Goal: Task Accomplishment & Management: Complete application form

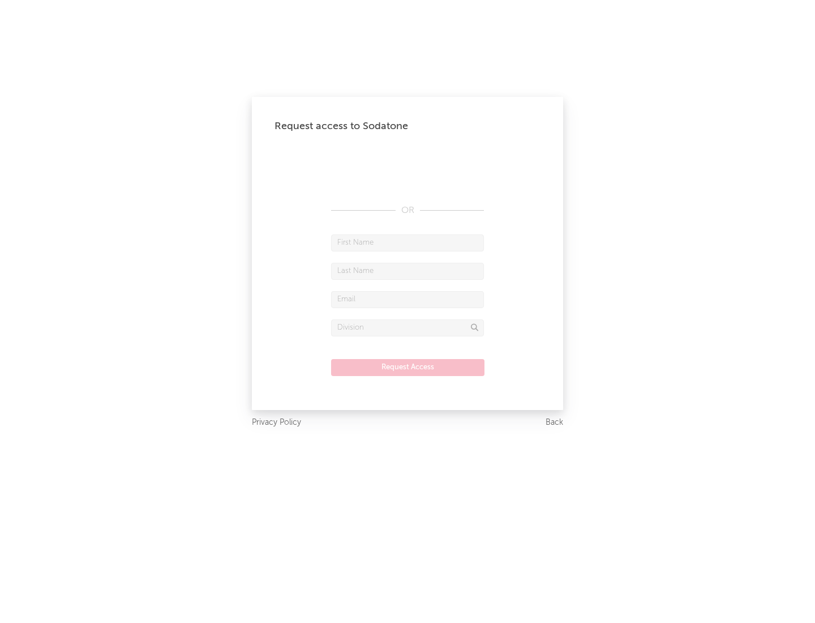
click at [408, 242] on input "text" at bounding box center [407, 242] width 153 height 17
type input "[PERSON_NAME]"
click at [408, 271] on input "text" at bounding box center [407, 271] width 153 height 17
type input "[PERSON_NAME]"
click at [408, 299] on input "text" at bounding box center [407, 299] width 153 height 17
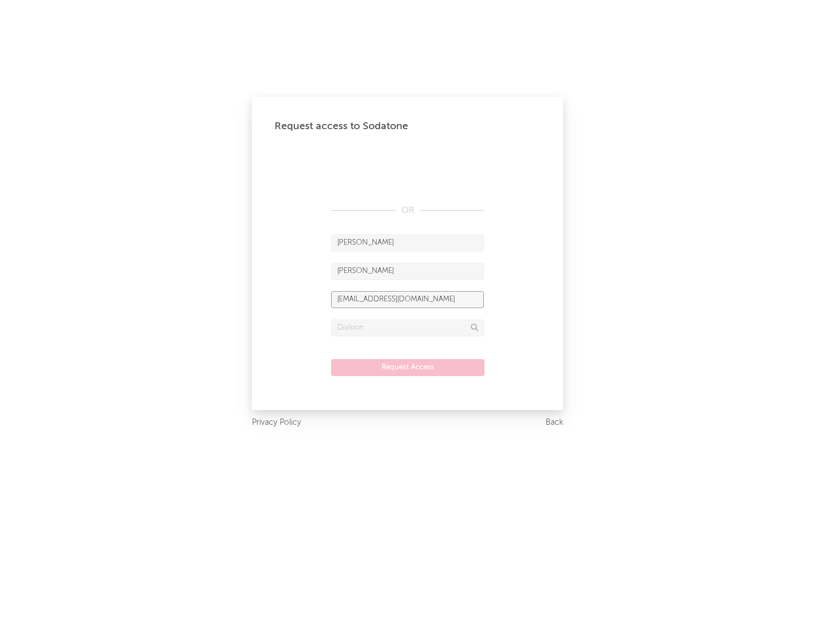
type input "[EMAIL_ADDRESS][DOMAIN_NAME]"
click at [408, 327] on input "text" at bounding box center [407, 327] width 153 height 17
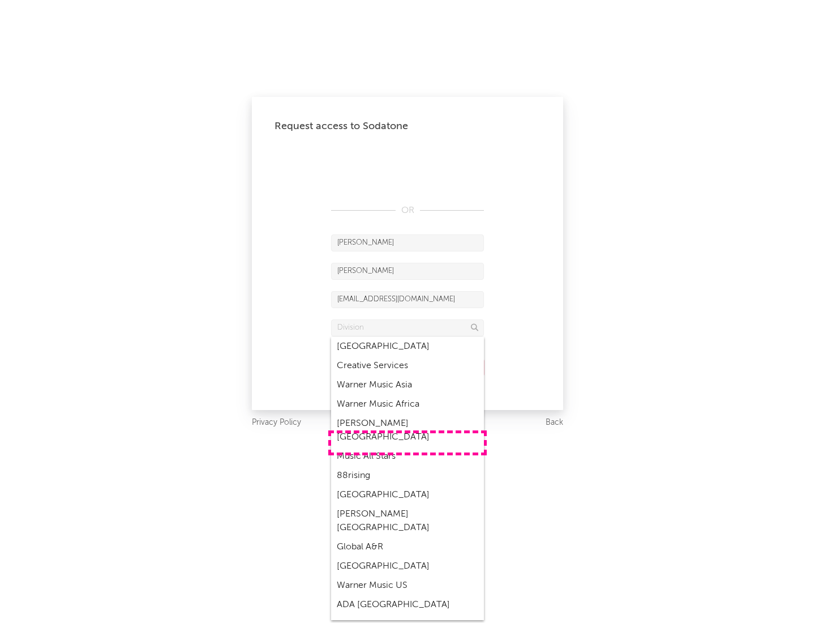
click at [408, 447] on div "Music All Stars" at bounding box center [407, 456] width 153 height 19
type input "Music All Stars"
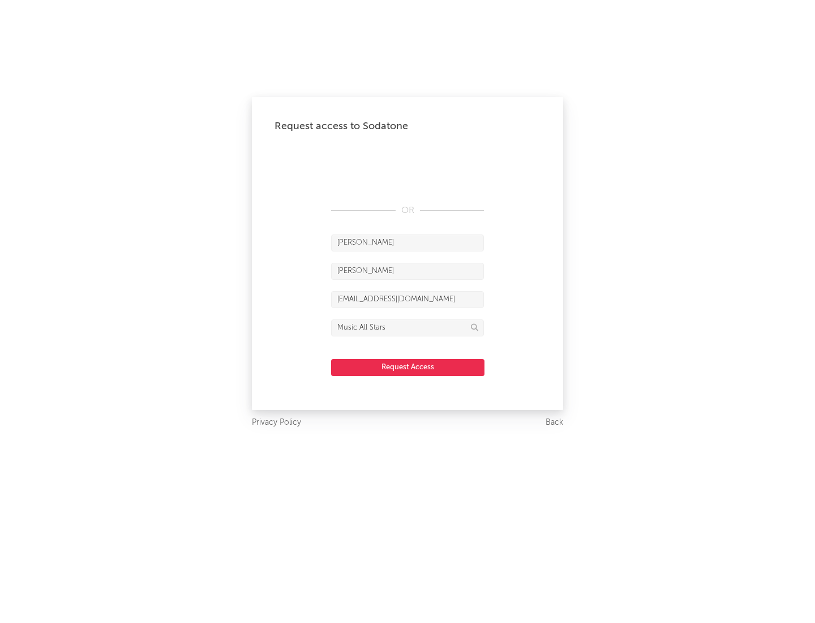
click at [408, 367] on button "Request Access" at bounding box center [407, 367] width 153 height 17
